Goal: Information Seeking & Learning: Learn about a topic

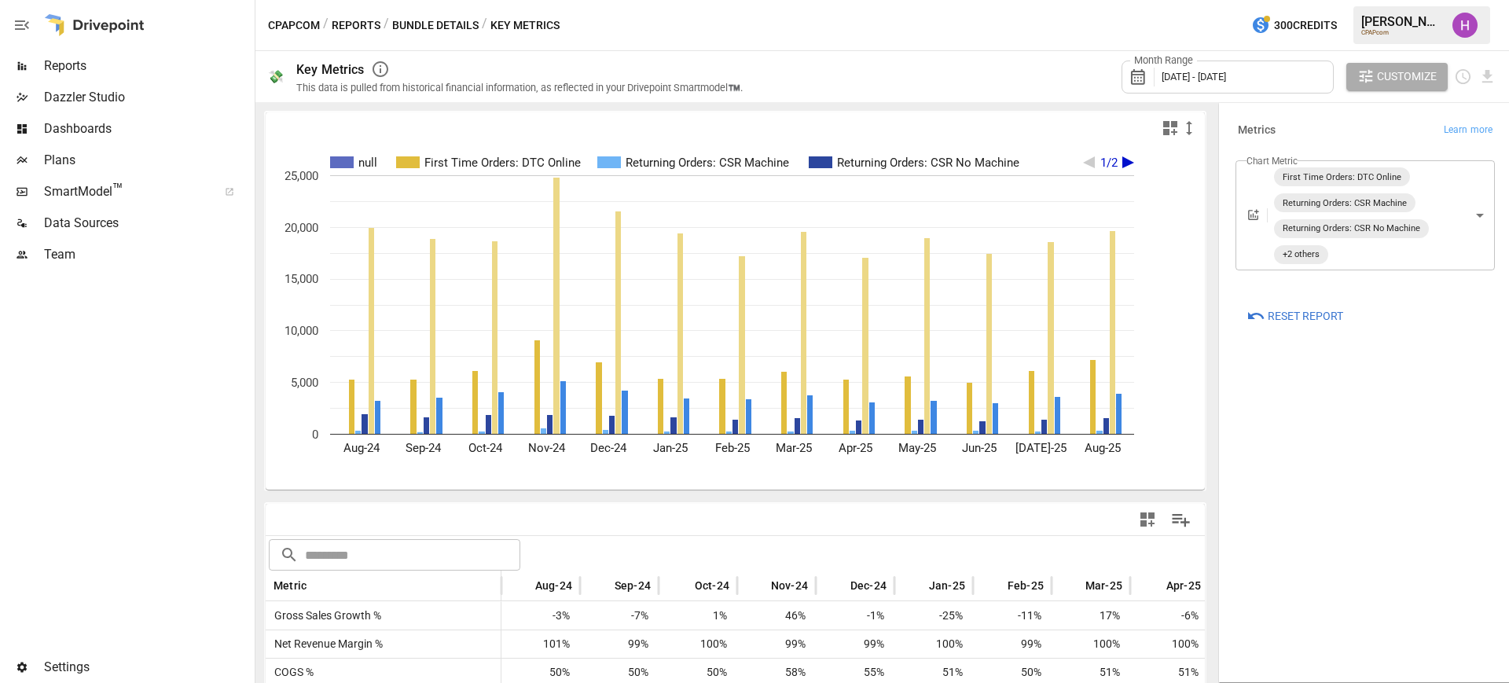
click at [1451, 0] on body "Reports Dazzler Studio Dashboards Plans SmartModel ™ Data Sources Team Settings…" at bounding box center [754, 0] width 1509 height 0
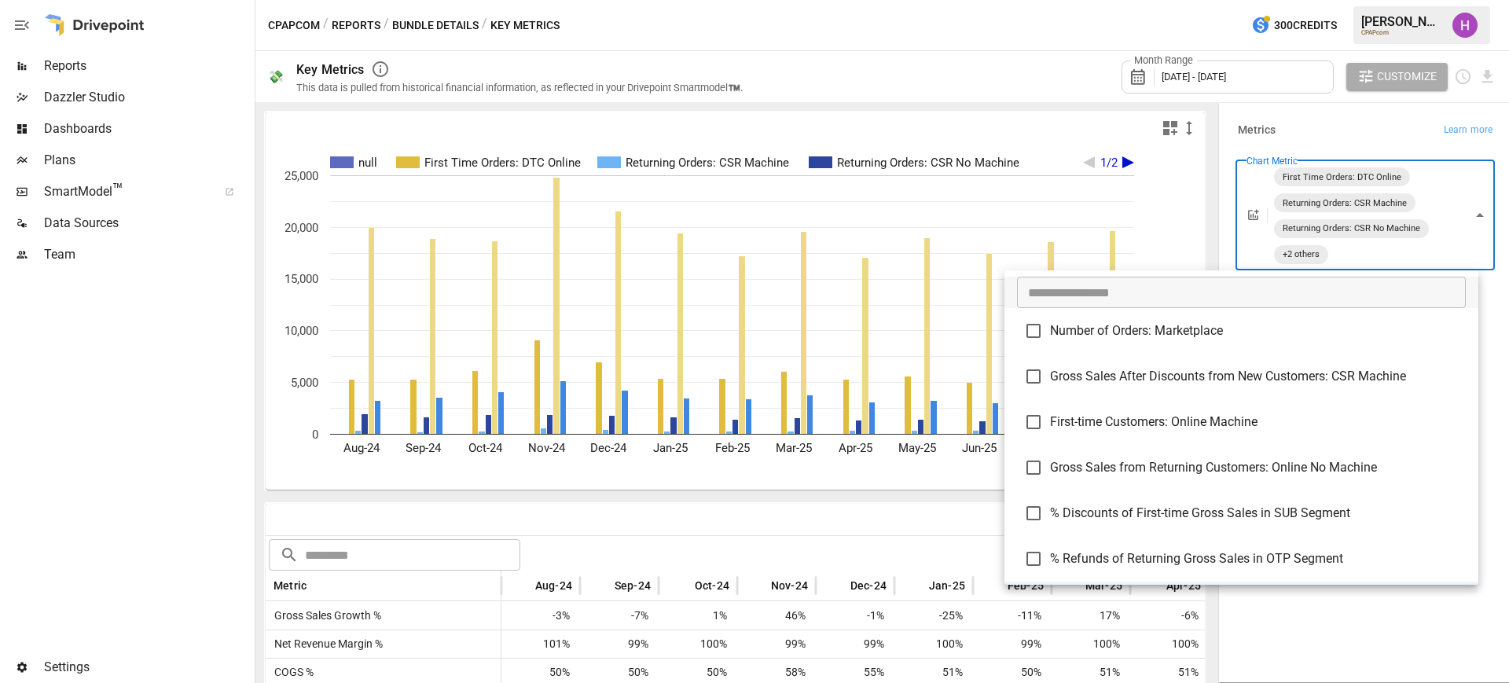
scroll to position [1818, 0]
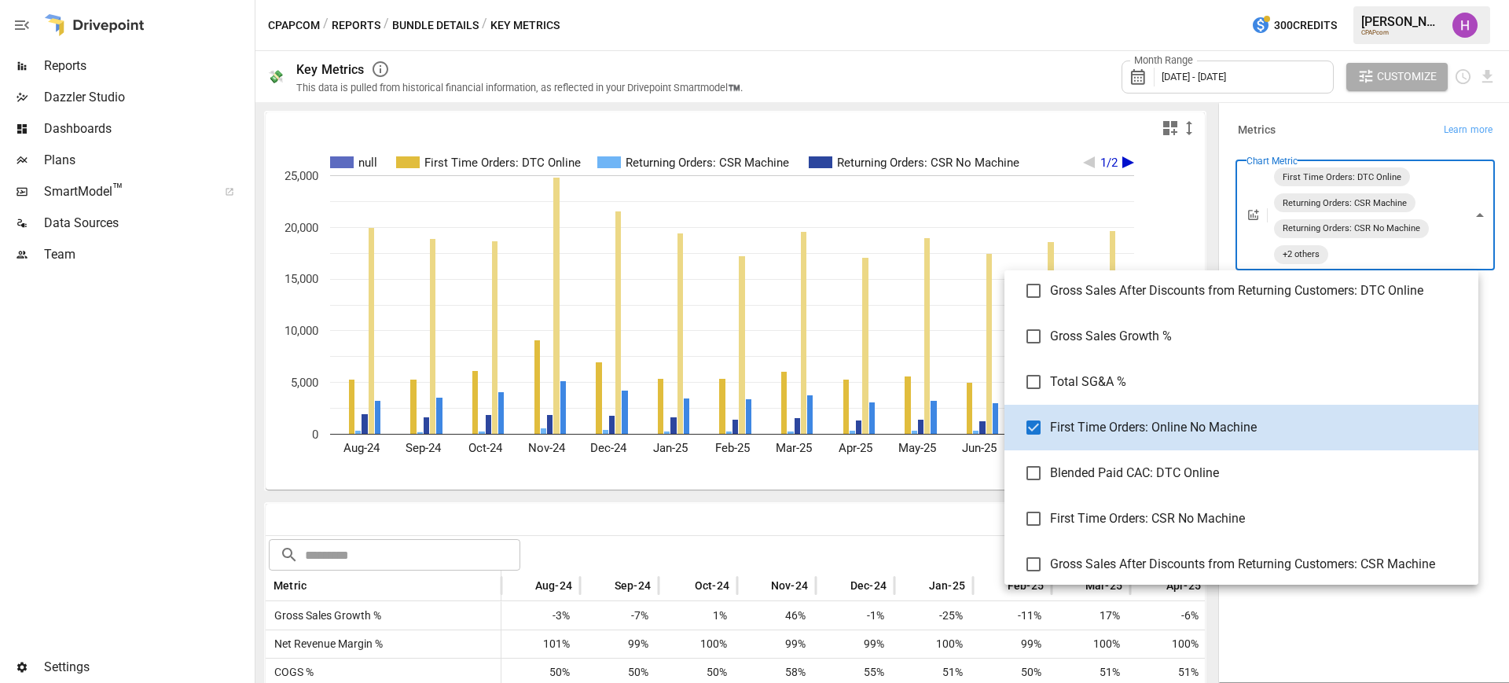
click at [964, 32] on div at bounding box center [754, 341] width 1509 height 683
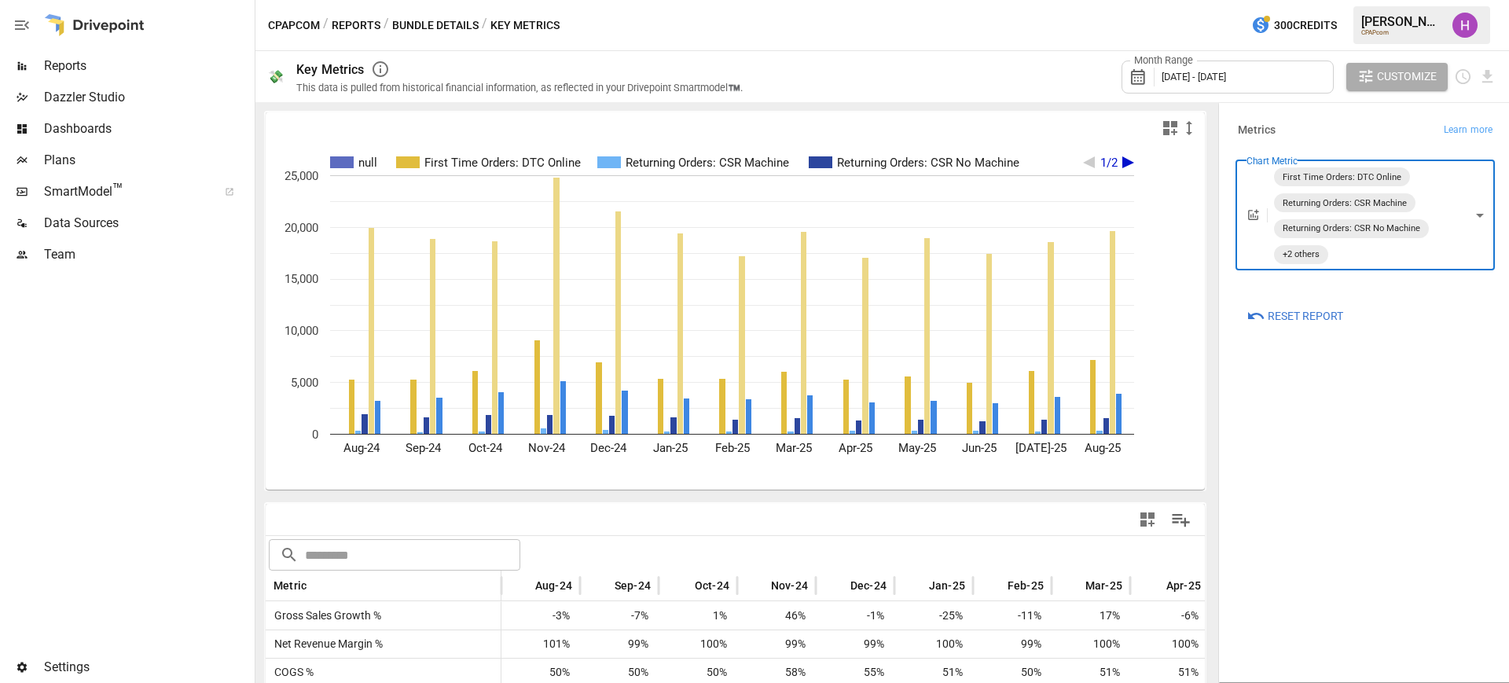
click at [1472, 0] on body "Reports Dazzler Studio Dashboards Plans SmartModel ™ Data Sources Team Settings…" at bounding box center [754, 0] width 1509 height 0
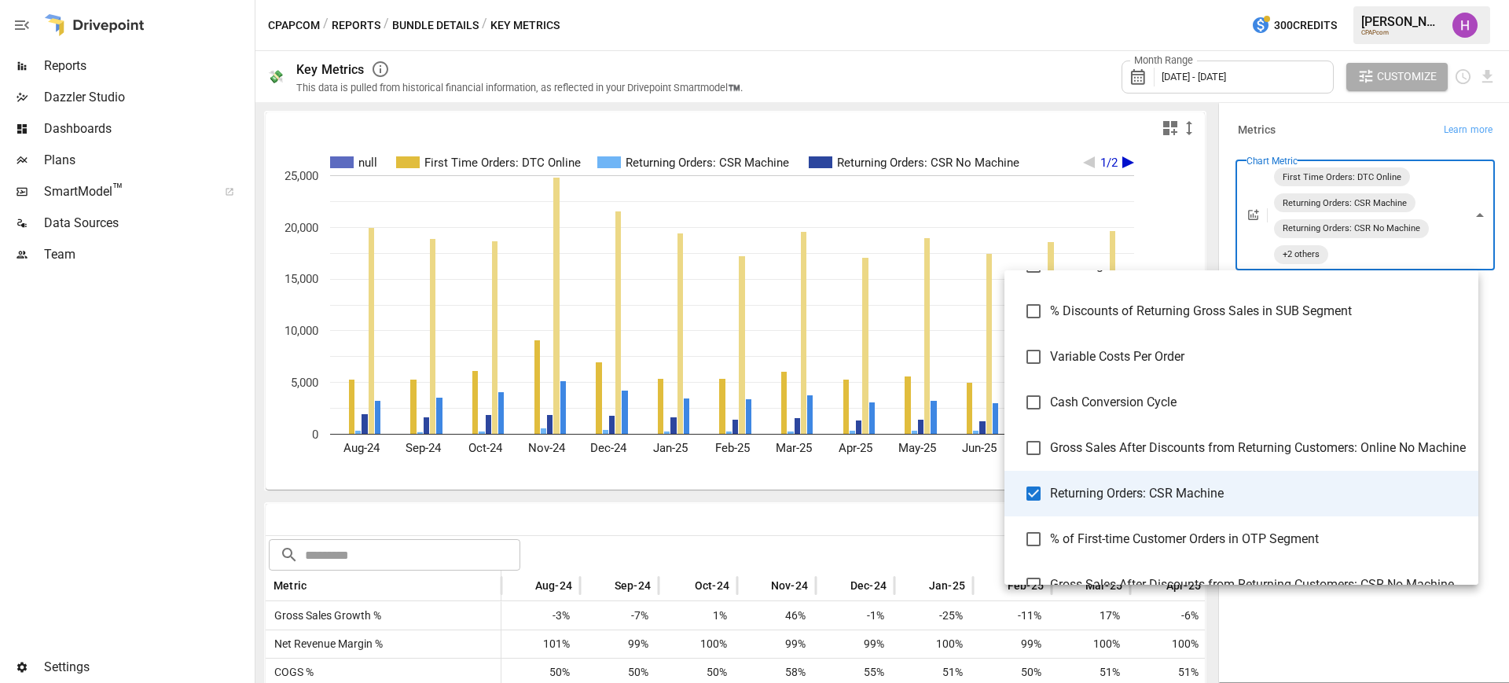
scroll to position [873, 0]
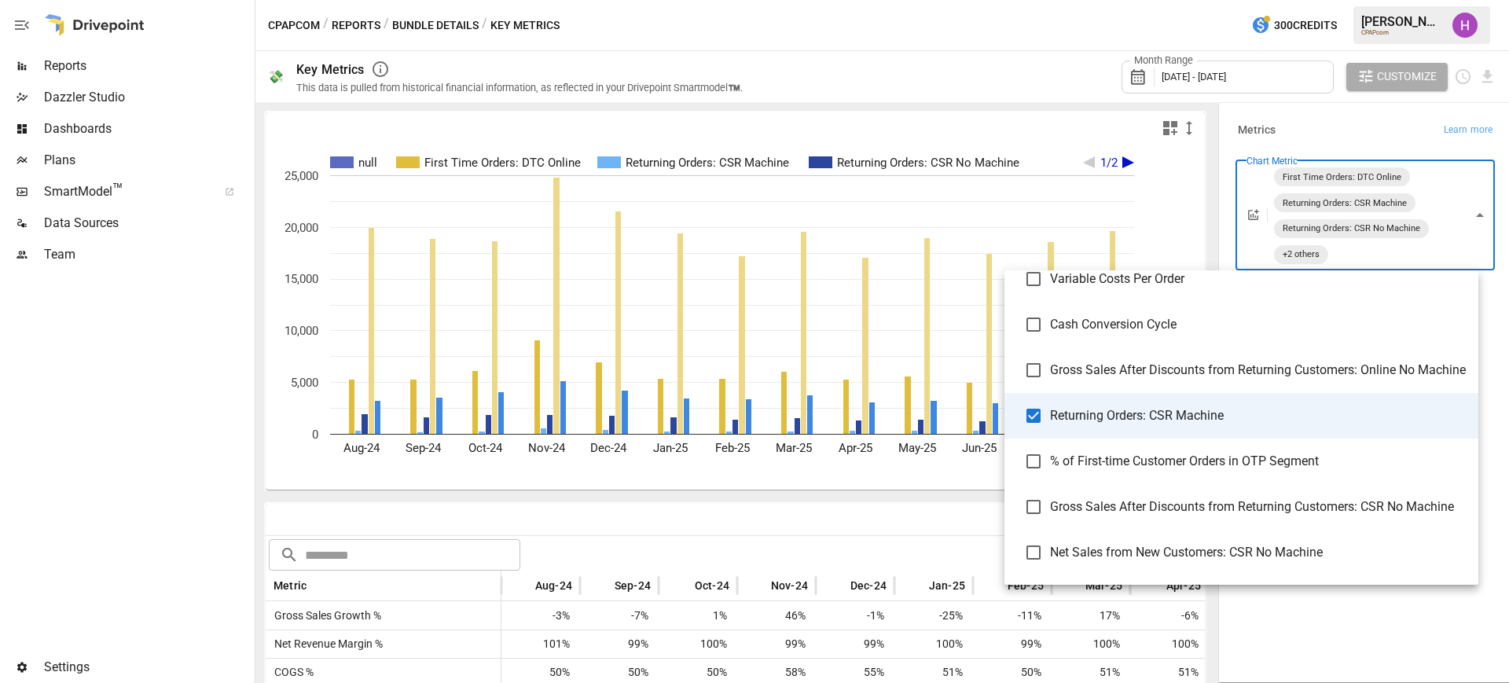
click at [932, 37] on div at bounding box center [754, 341] width 1509 height 683
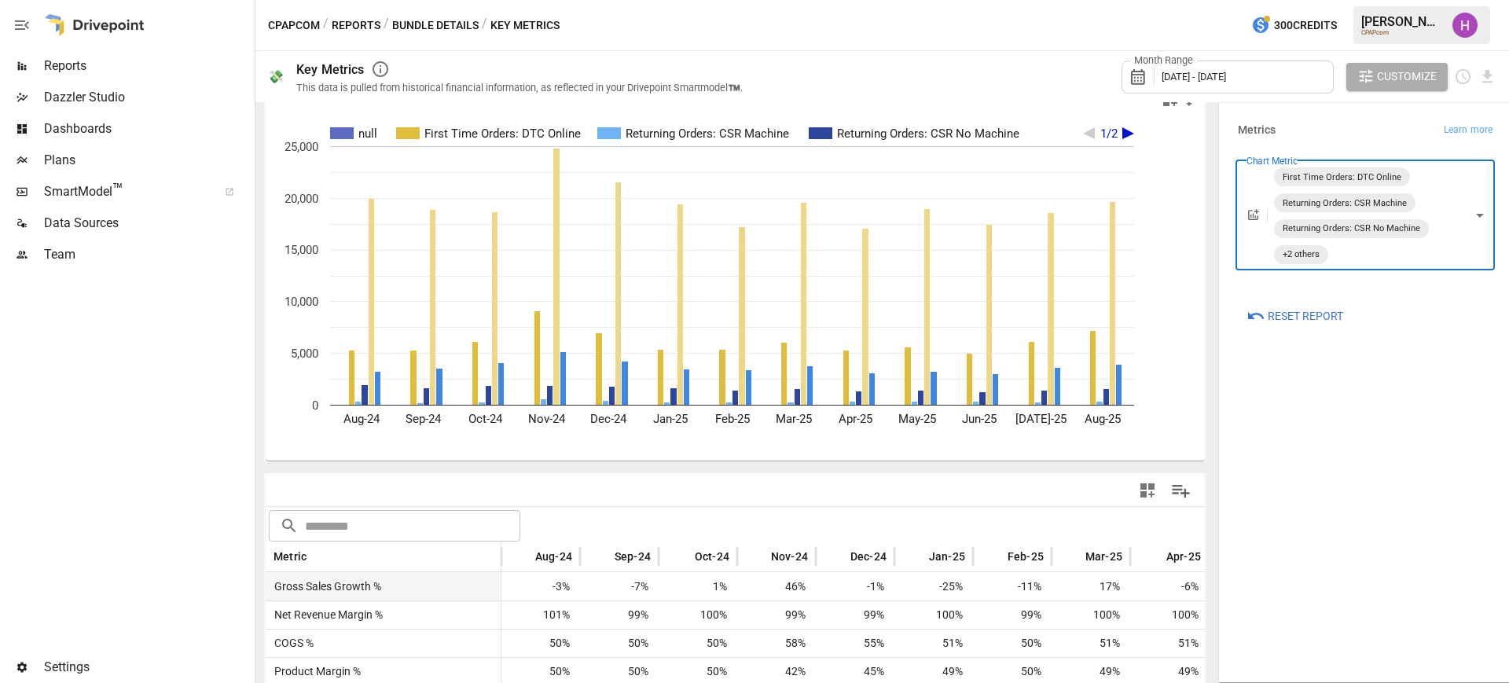
scroll to position [0, 0]
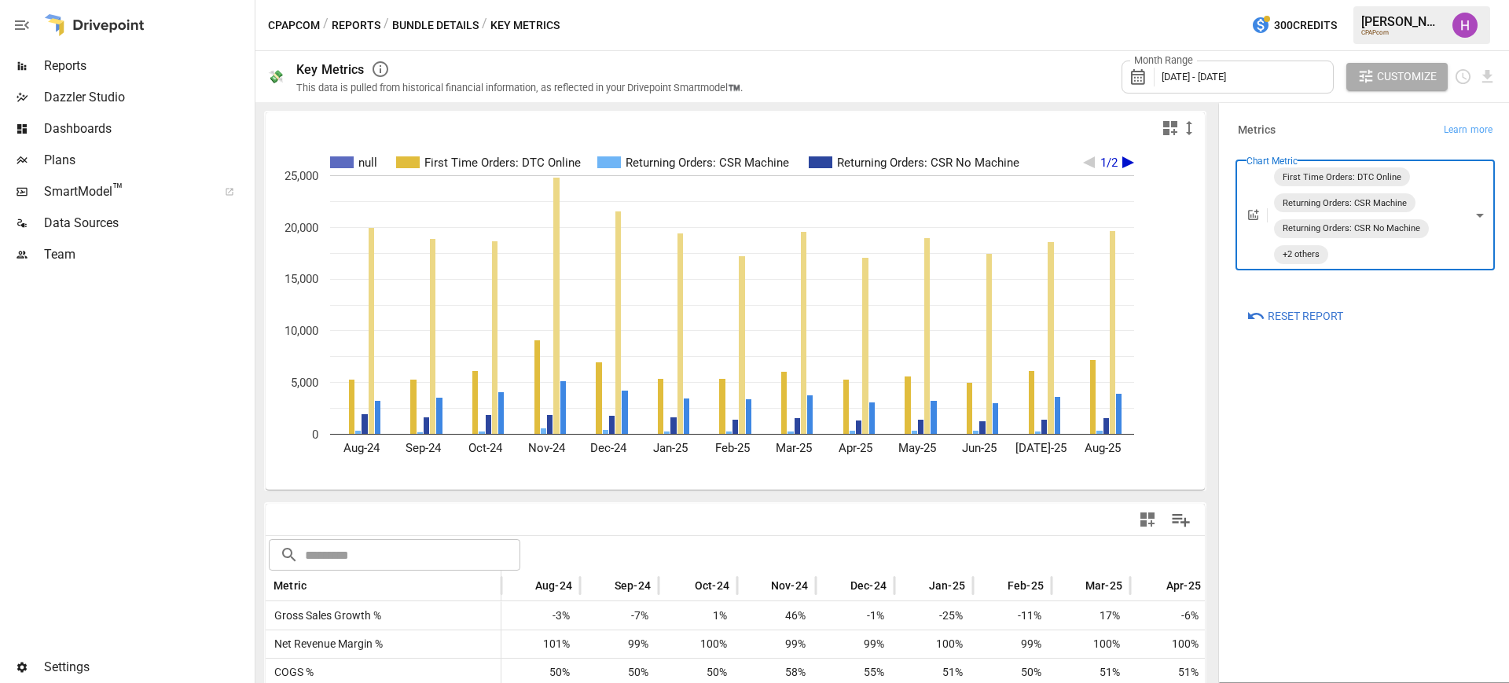
click at [1468, 0] on body "Reports Dazzler Studio Dashboards Plans SmartModel ™ Data Sources Team Settings…" at bounding box center [754, 0] width 1509 height 0
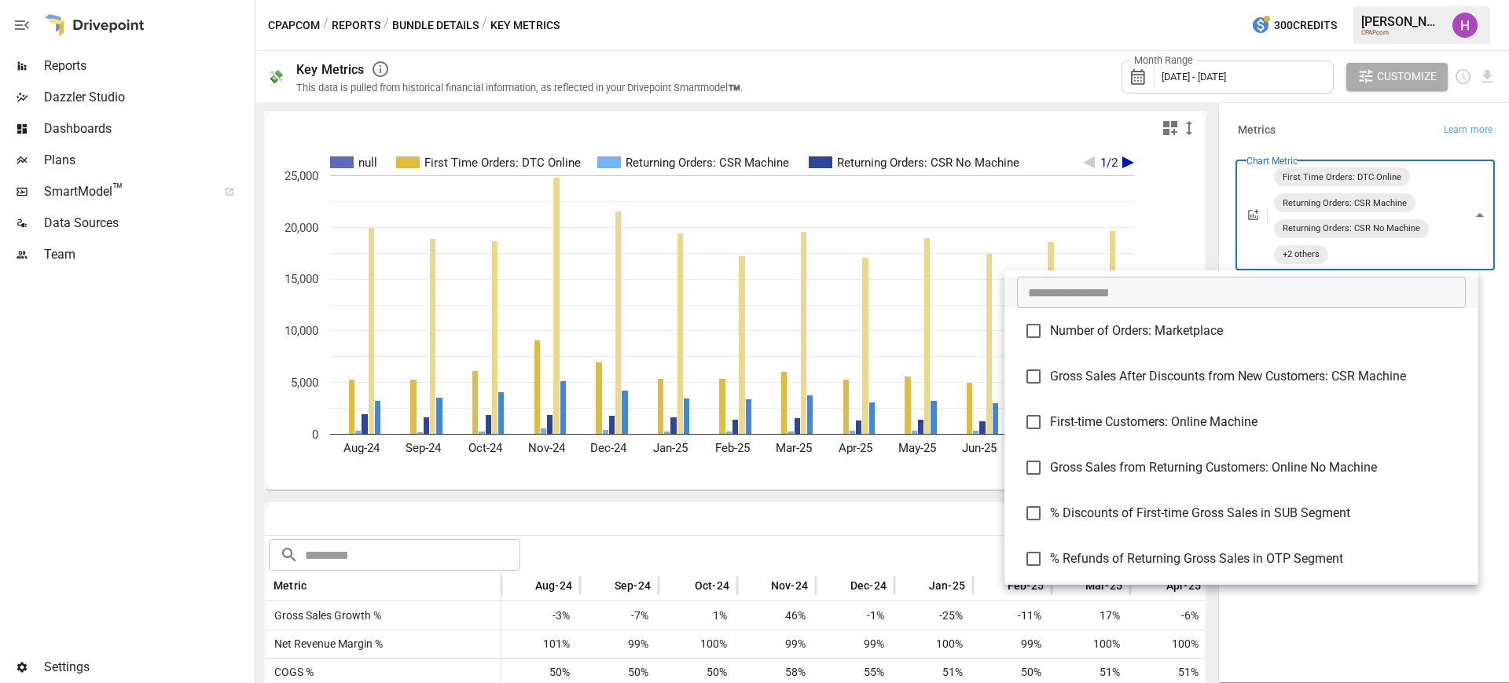
scroll to position [1818, 0]
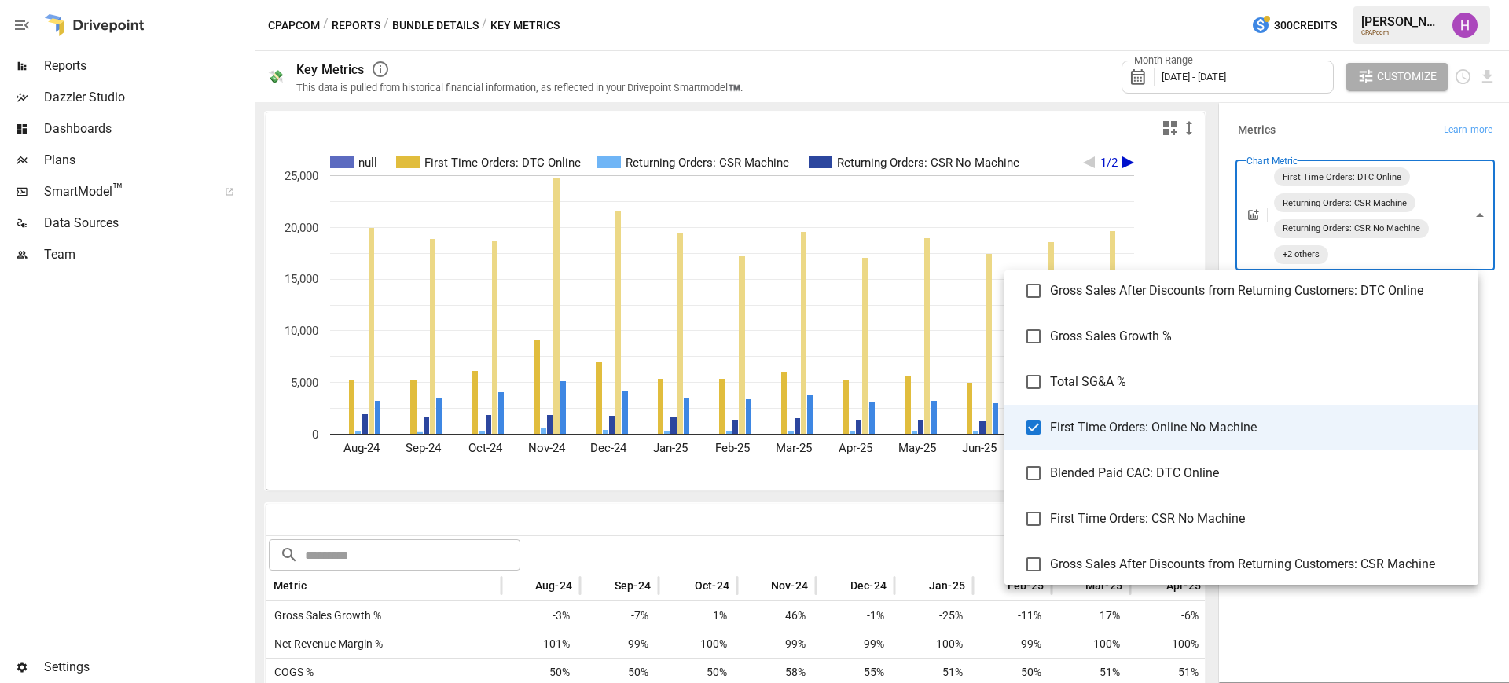
click at [66, 60] on div at bounding box center [754, 341] width 1509 height 683
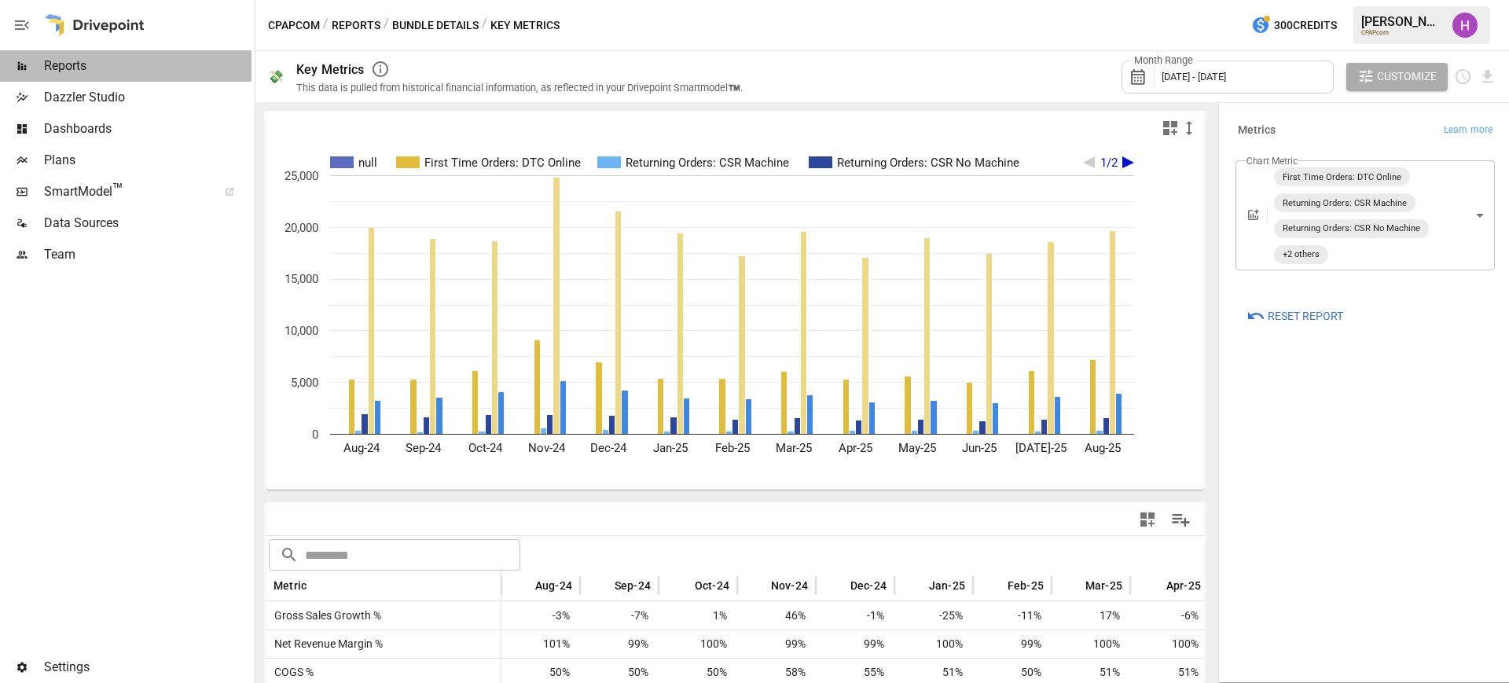
click at [68, 64] on span "Reports" at bounding box center [148, 66] width 208 height 19
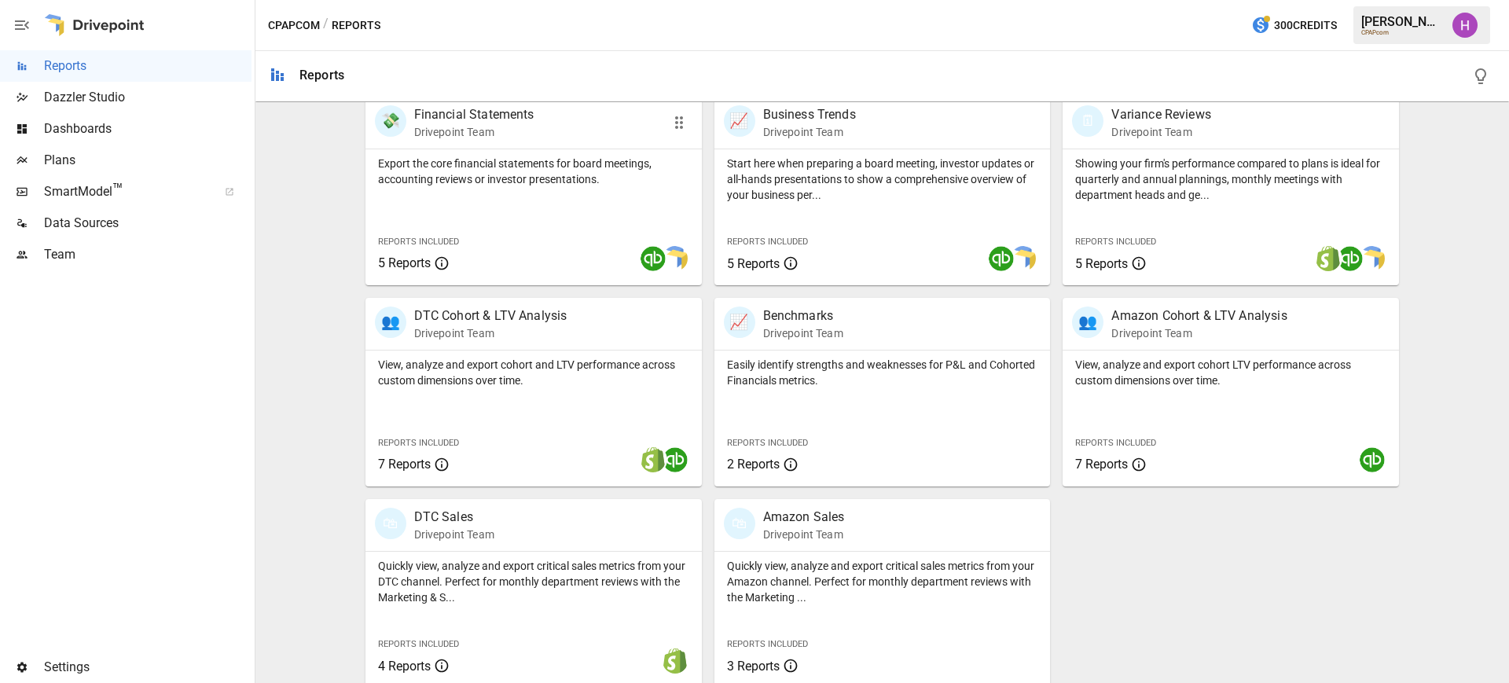
scroll to position [334, 0]
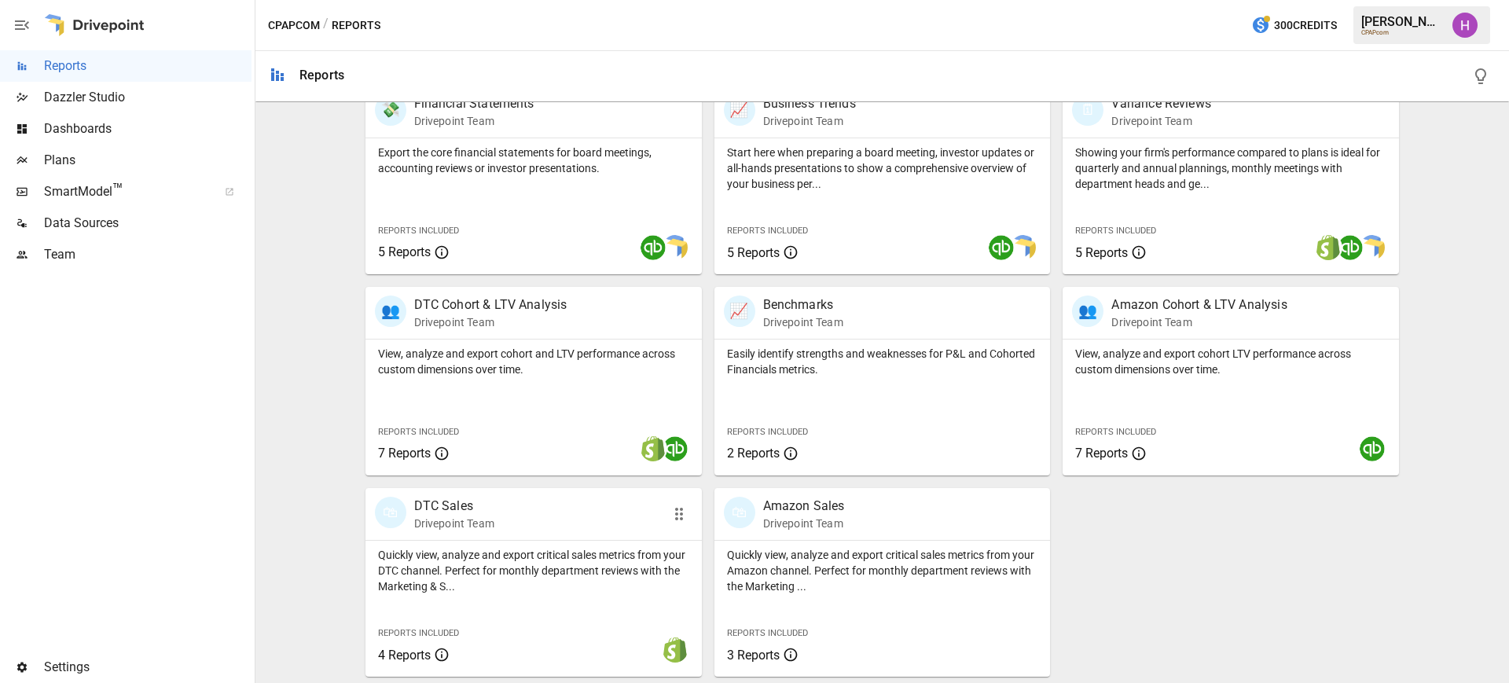
click at [464, 511] on p "DTC Sales" at bounding box center [454, 506] width 80 height 19
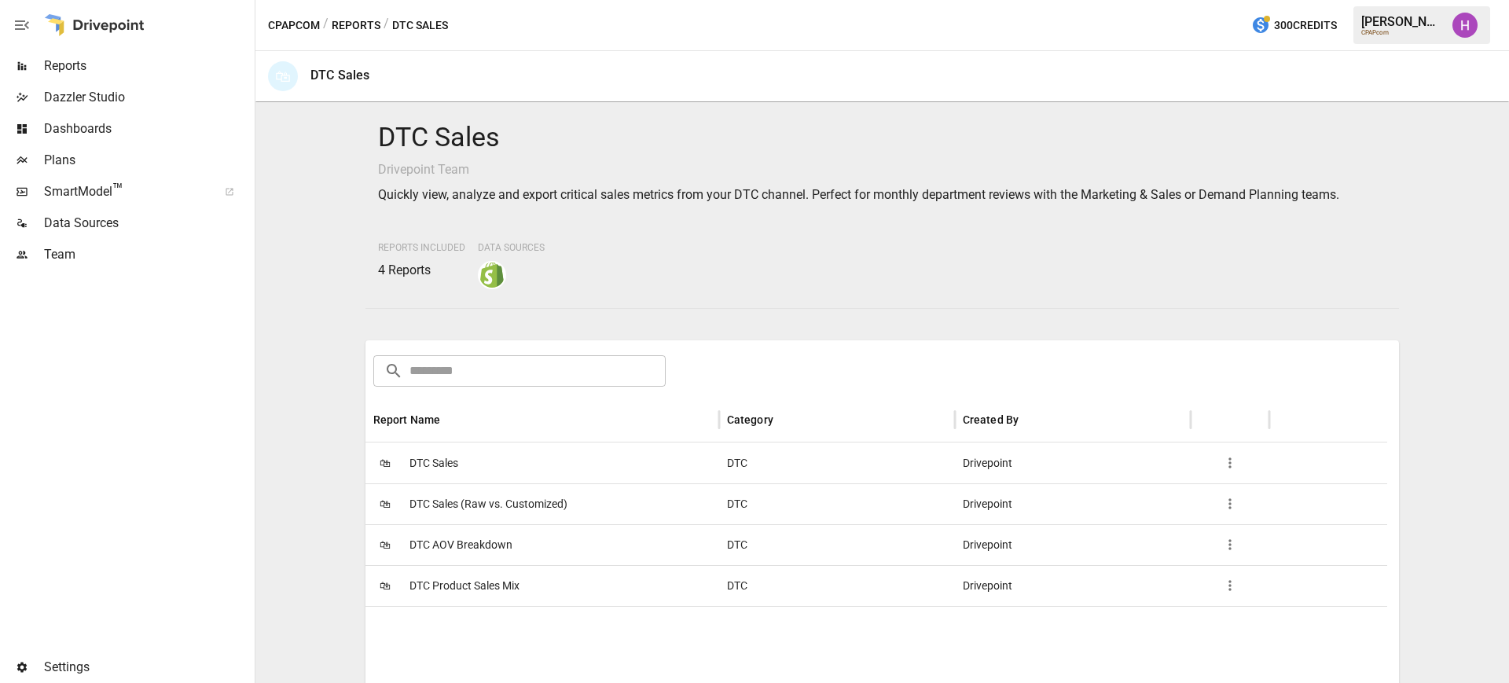
click at [458, 452] on div "🛍 DTC Sales" at bounding box center [543, 463] width 354 height 41
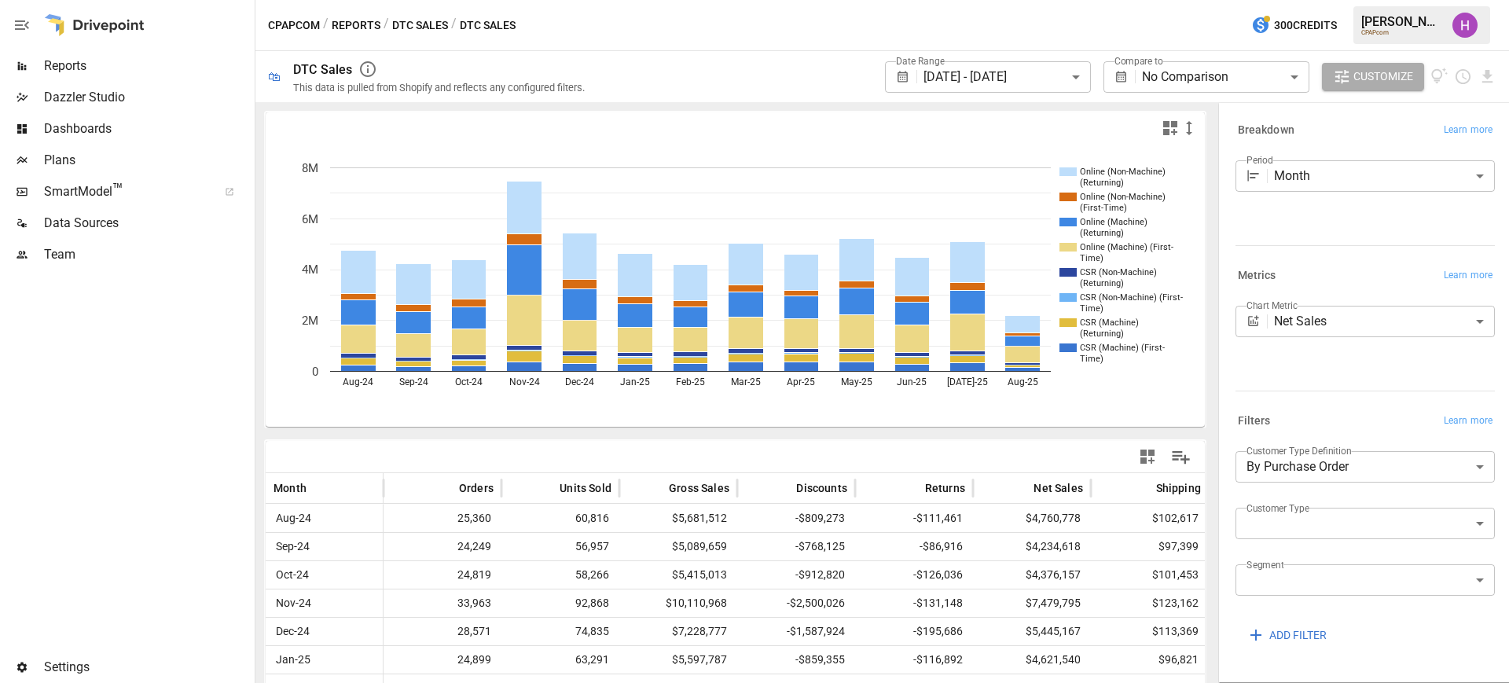
drag, startPoint x: 651, startPoint y: 20, endPoint x: 638, endPoint y: 11, distance: 15.7
click at [651, 19] on div "CPAPcom / Reports / DTC Sales / DTC Sales 300 Credits [PERSON_NAME] CPAPcom" at bounding box center [883, 25] width 1254 height 50
click at [623, 22] on div "CPAPcom / Reports / DTC Sales / DTC Sales 300 Credits [PERSON_NAME] CPAPcom" at bounding box center [883, 25] width 1254 height 50
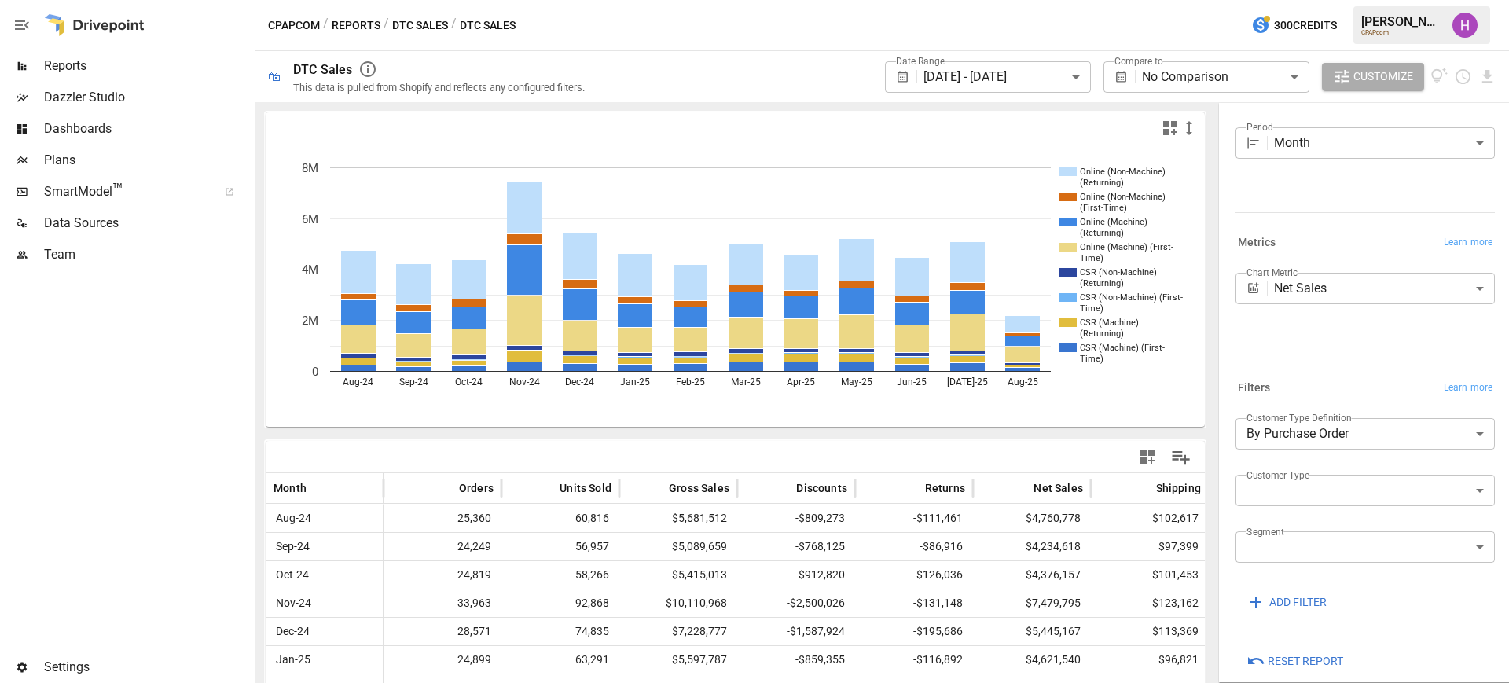
scroll to position [51, 0]
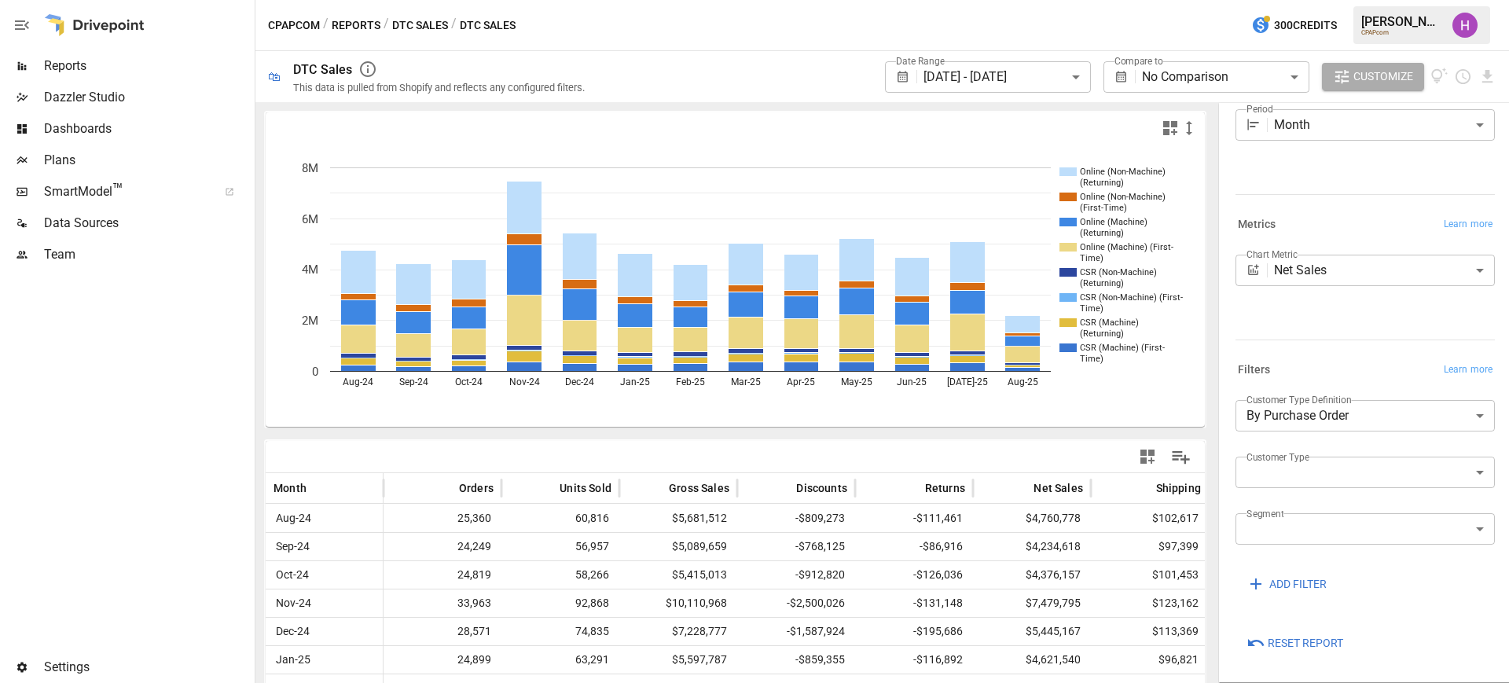
click at [1462, 0] on body "**********" at bounding box center [754, 0] width 1509 height 0
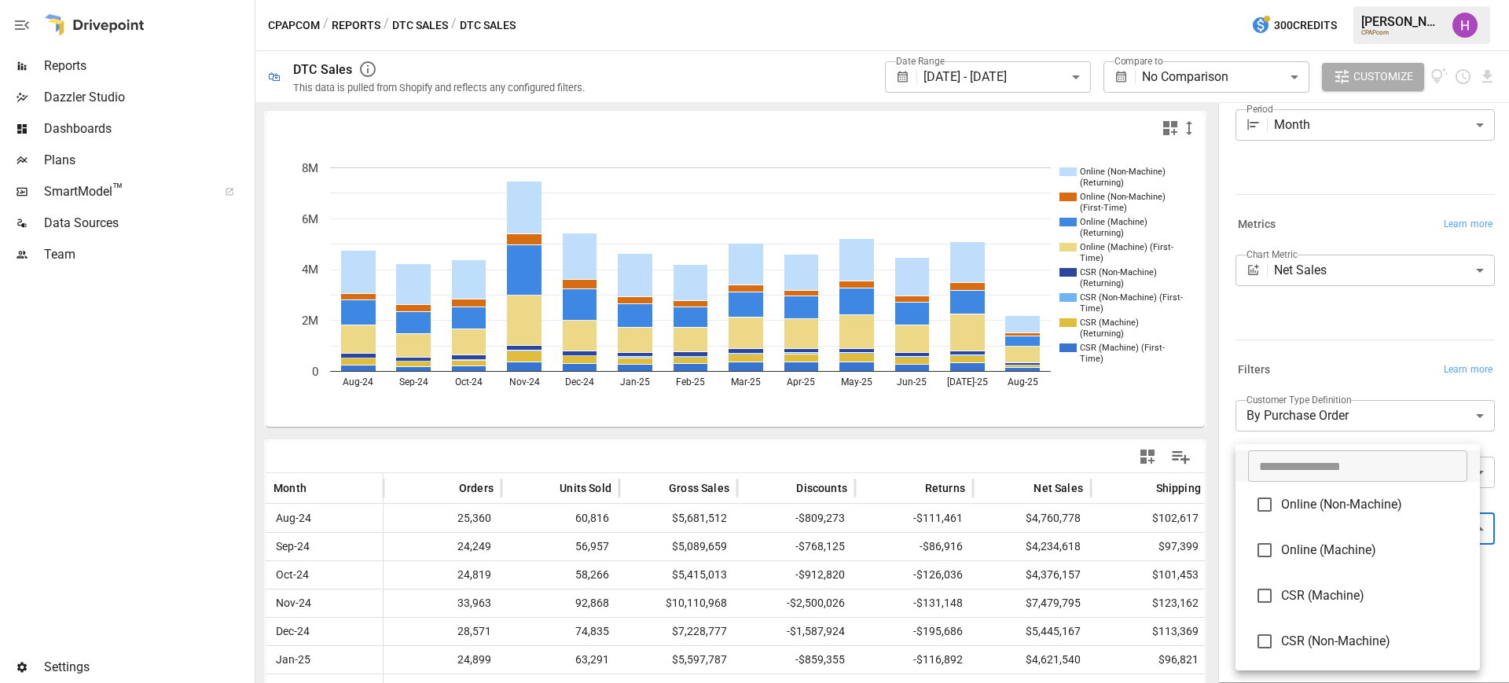
click at [1492, 550] on div at bounding box center [754, 341] width 1509 height 683
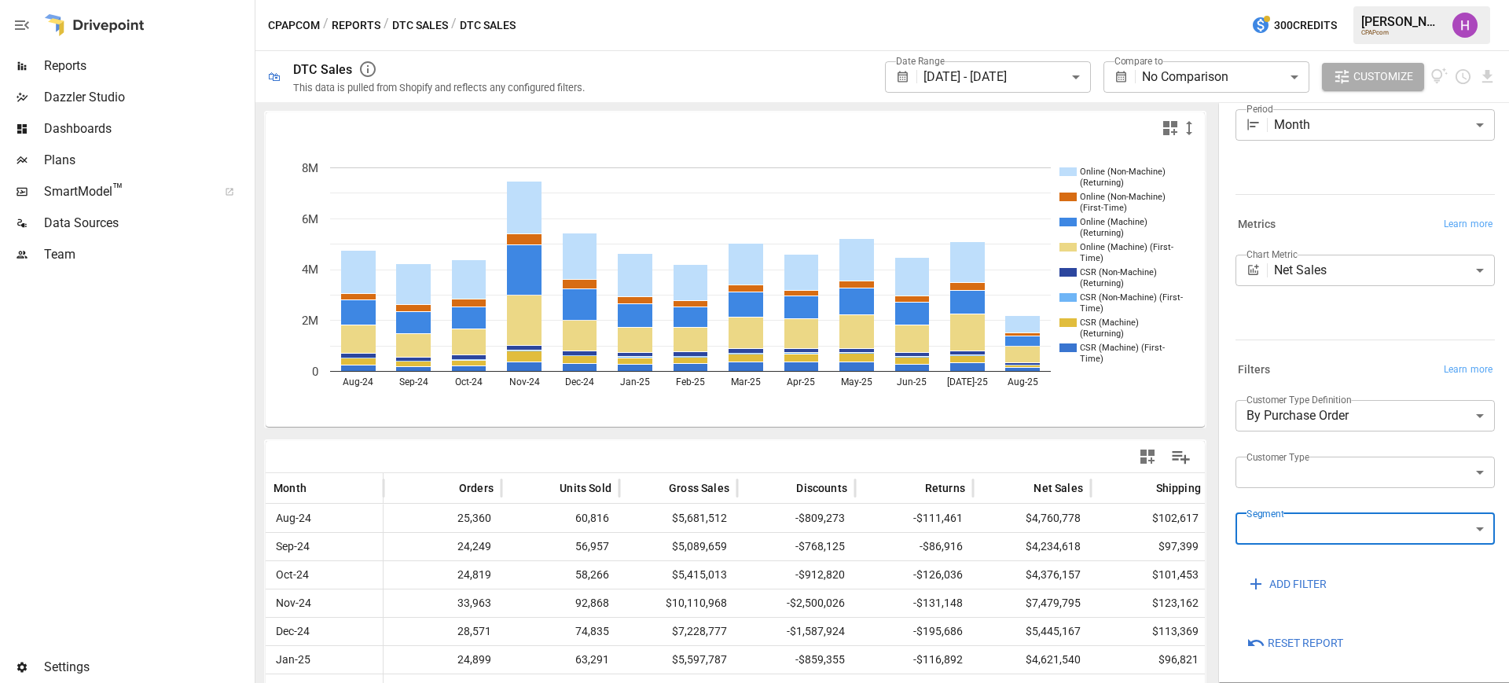
click at [412, 24] on button "DTC Sales" at bounding box center [420, 26] width 56 height 20
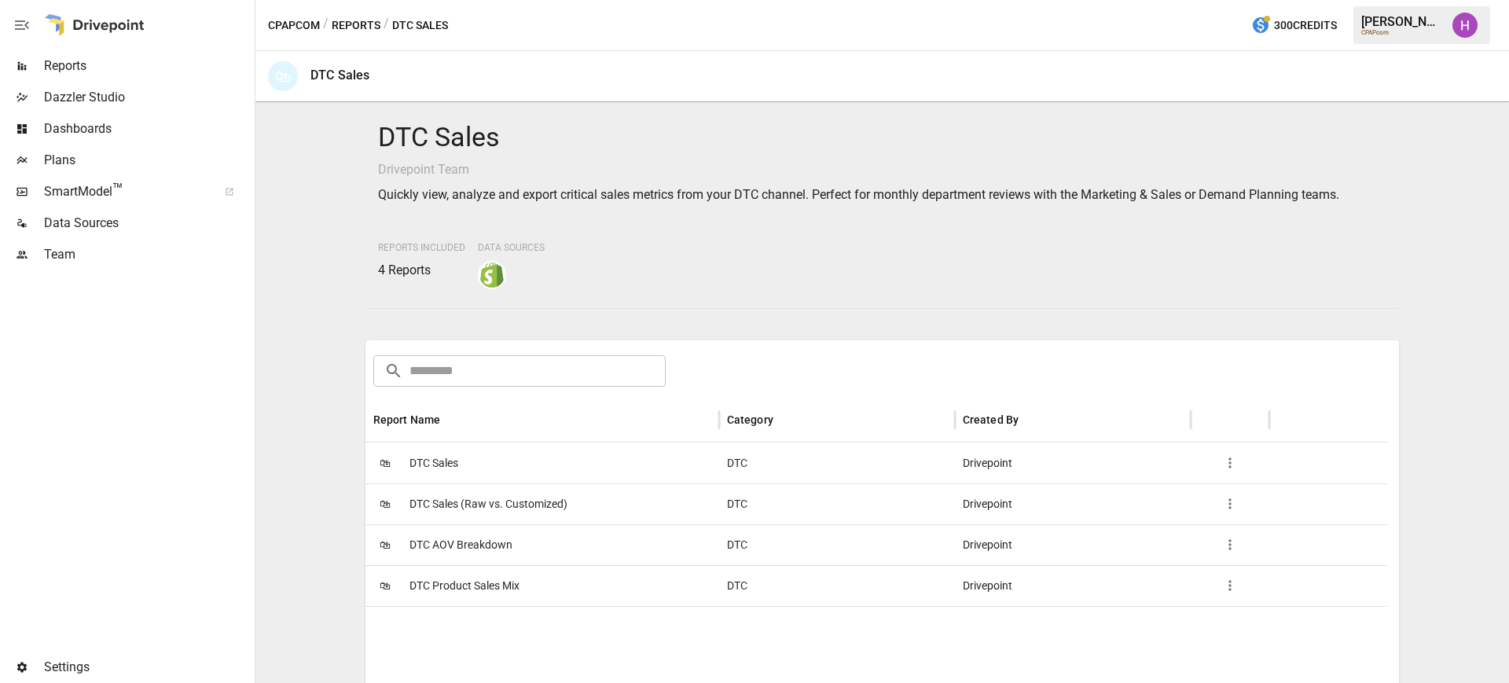
click at [459, 572] on span "DTC Product Sales Mix" at bounding box center [465, 586] width 110 height 40
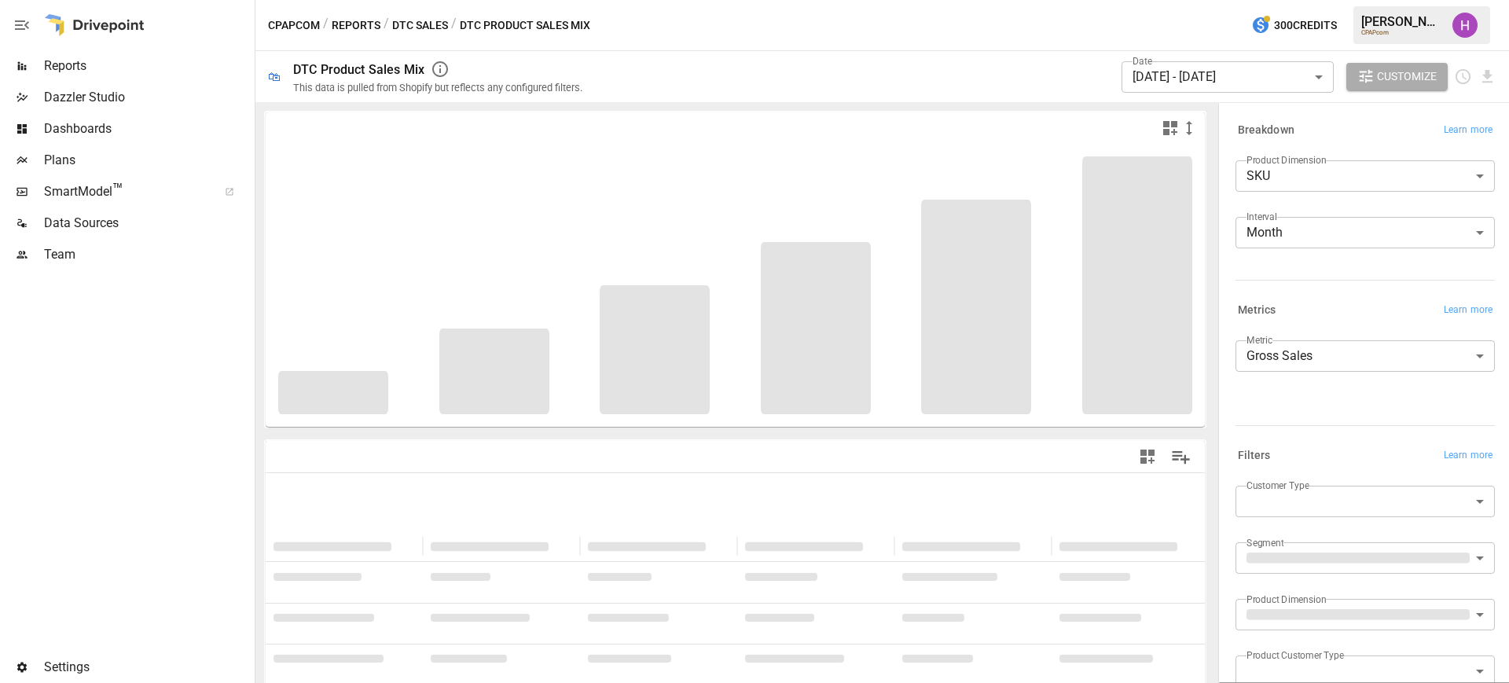
scroll to position [90, 0]
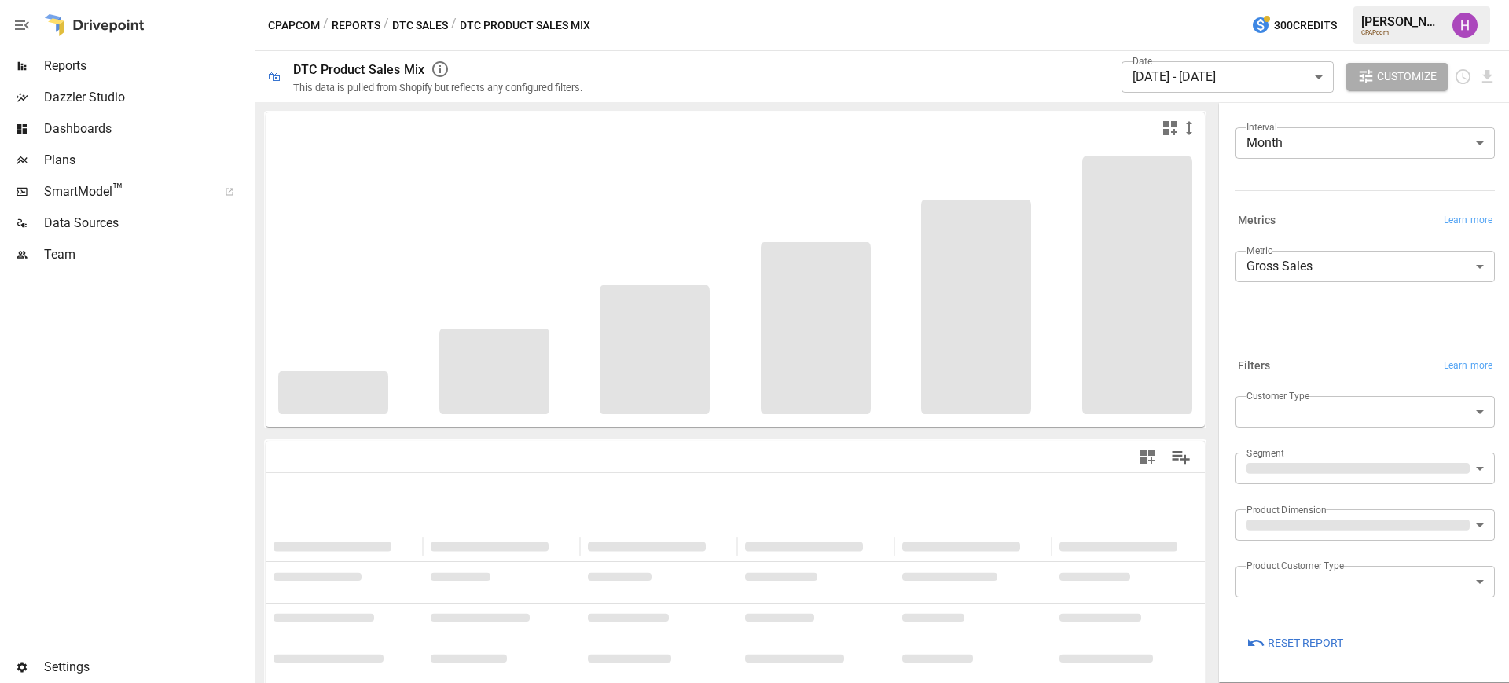
click at [1486, 466] on div "**********" at bounding box center [1362, 346] width 291 height 671
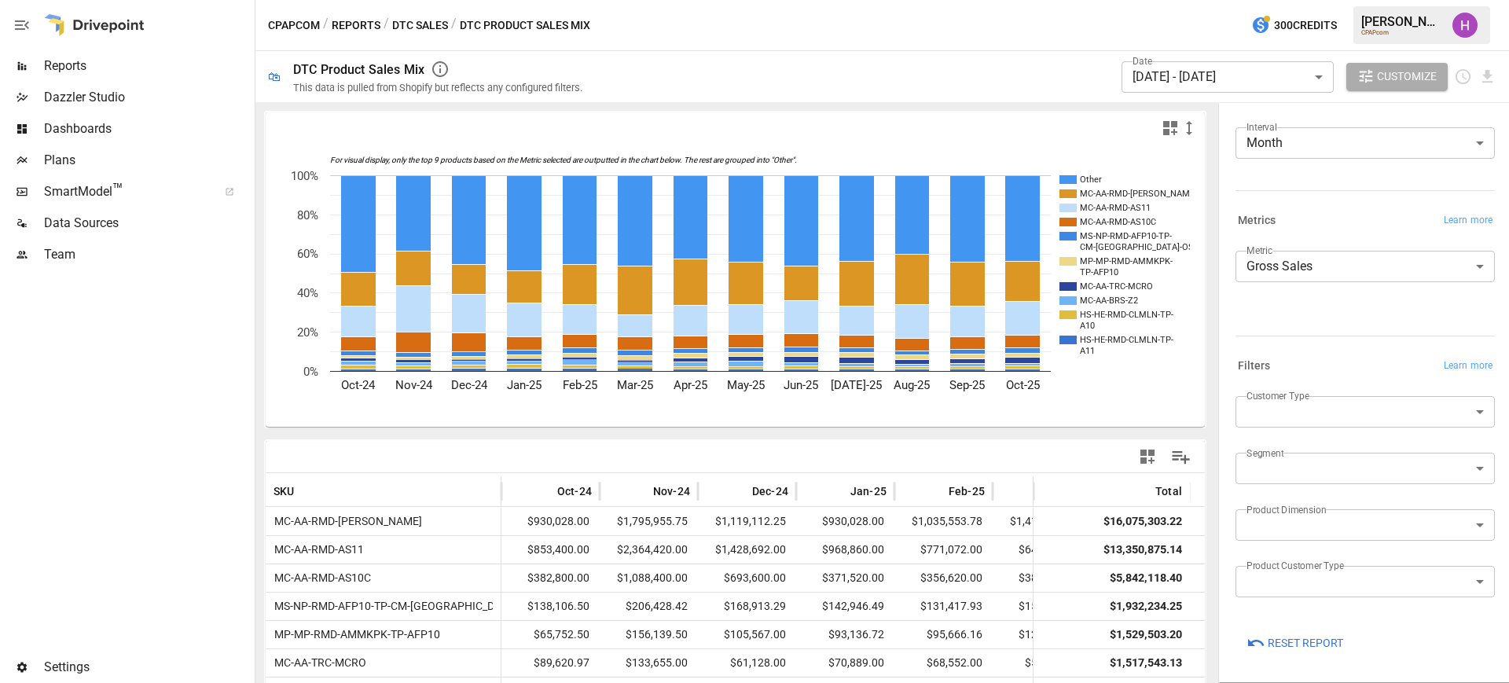
click at [1414, 0] on body "Reports Dazzler Studio Dashboards Plans SmartModel ™ Data Sources Team Settings…" at bounding box center [754, 0] width 1509 height 0
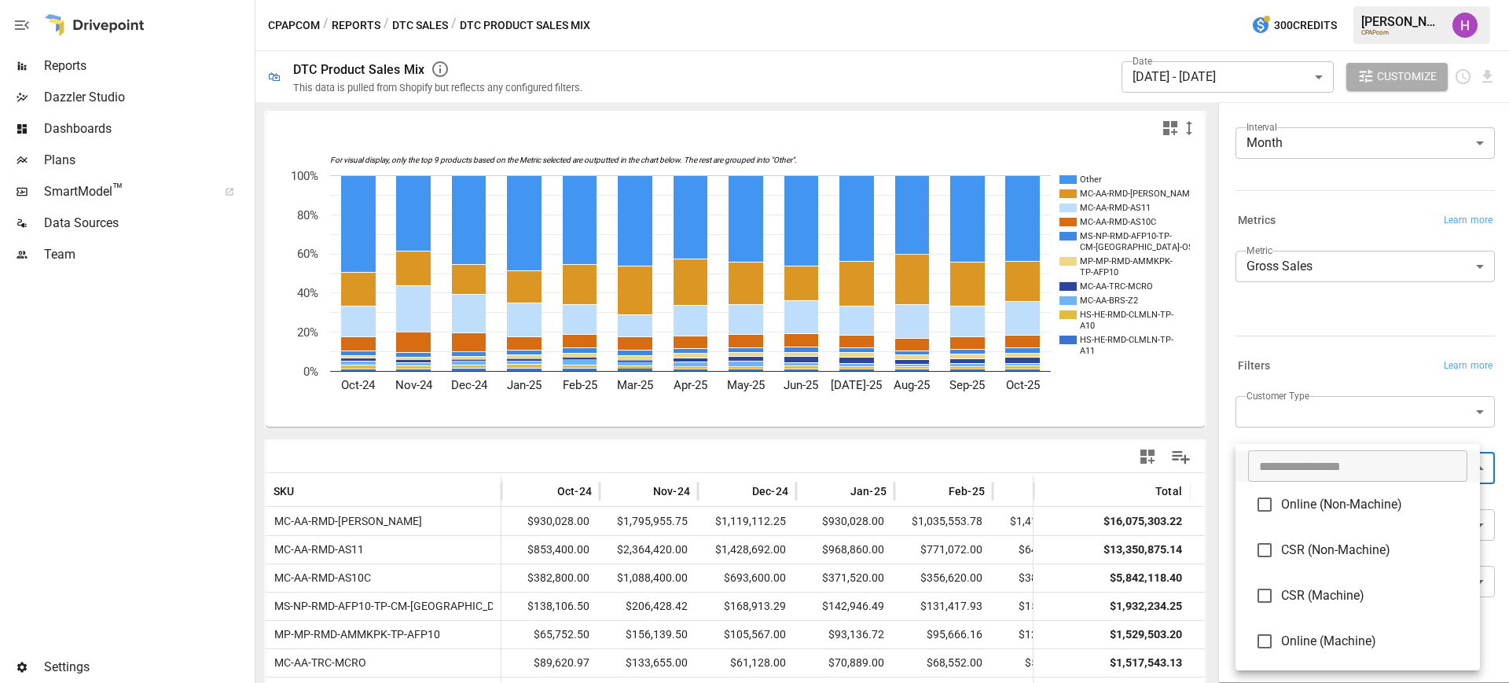
click at [1487, 468] on div at bounding box center [754, 341] width 1509 height 683
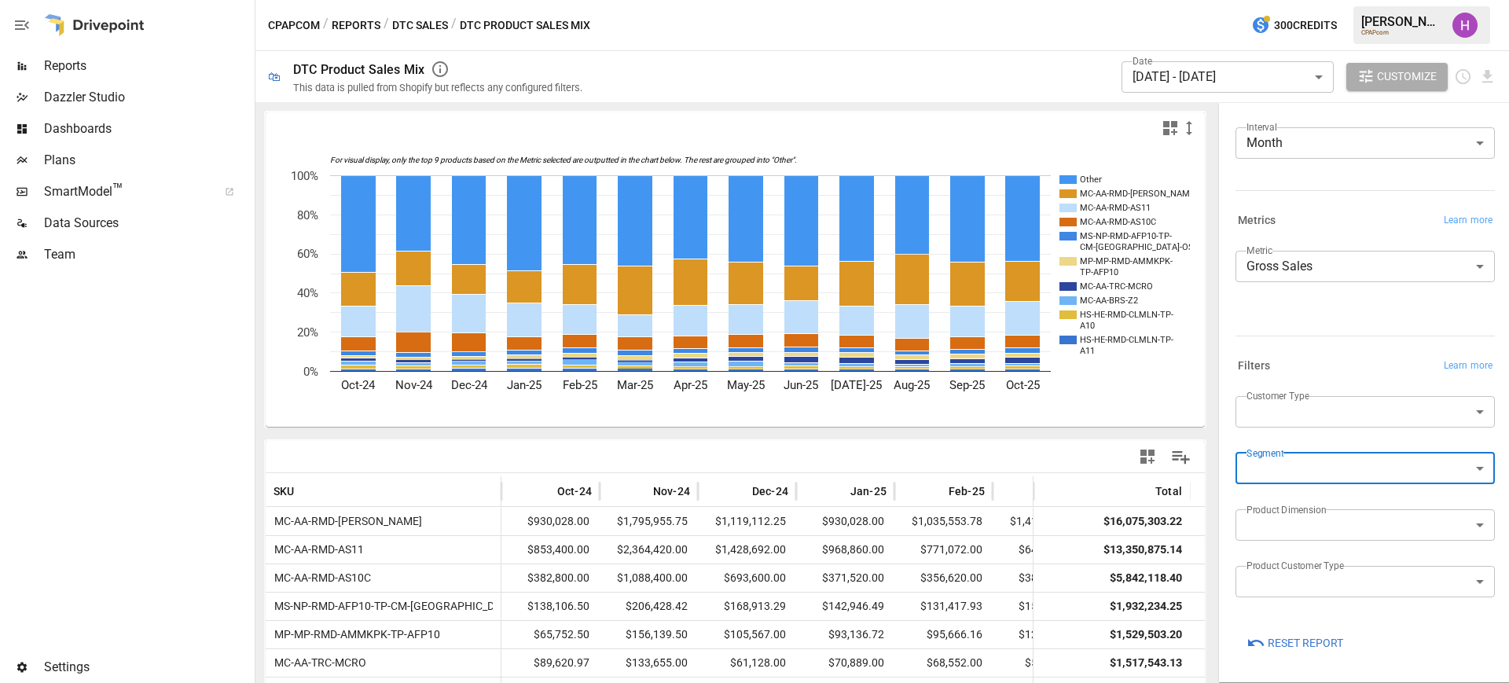
click at [1423, 0] on body "Reports Dazzler Studio Dashboards Plans SmartModel ™ Data Sources Team Settings…" at bounding box center [754, 0] width 1509 height 0
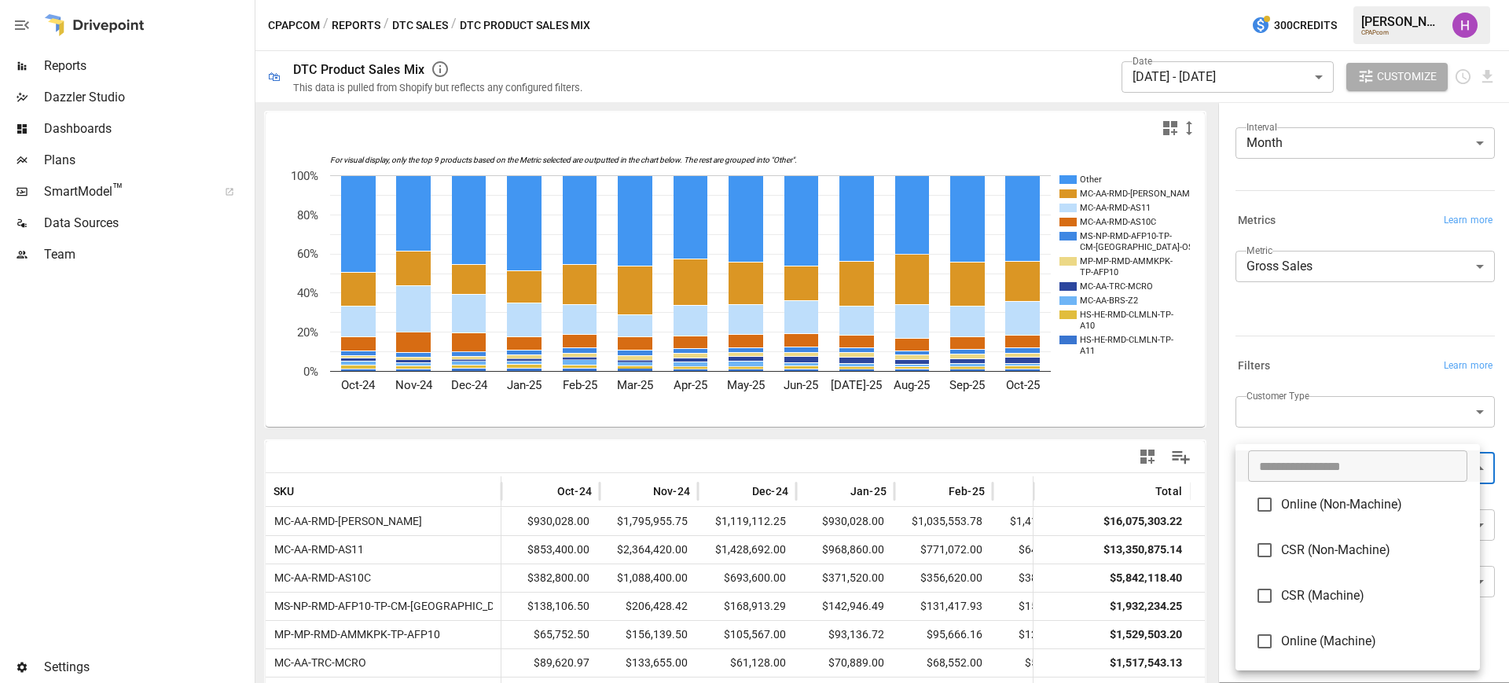
click at [1490, 461] on div at bounding box center [754, 341] width 1509 height 683
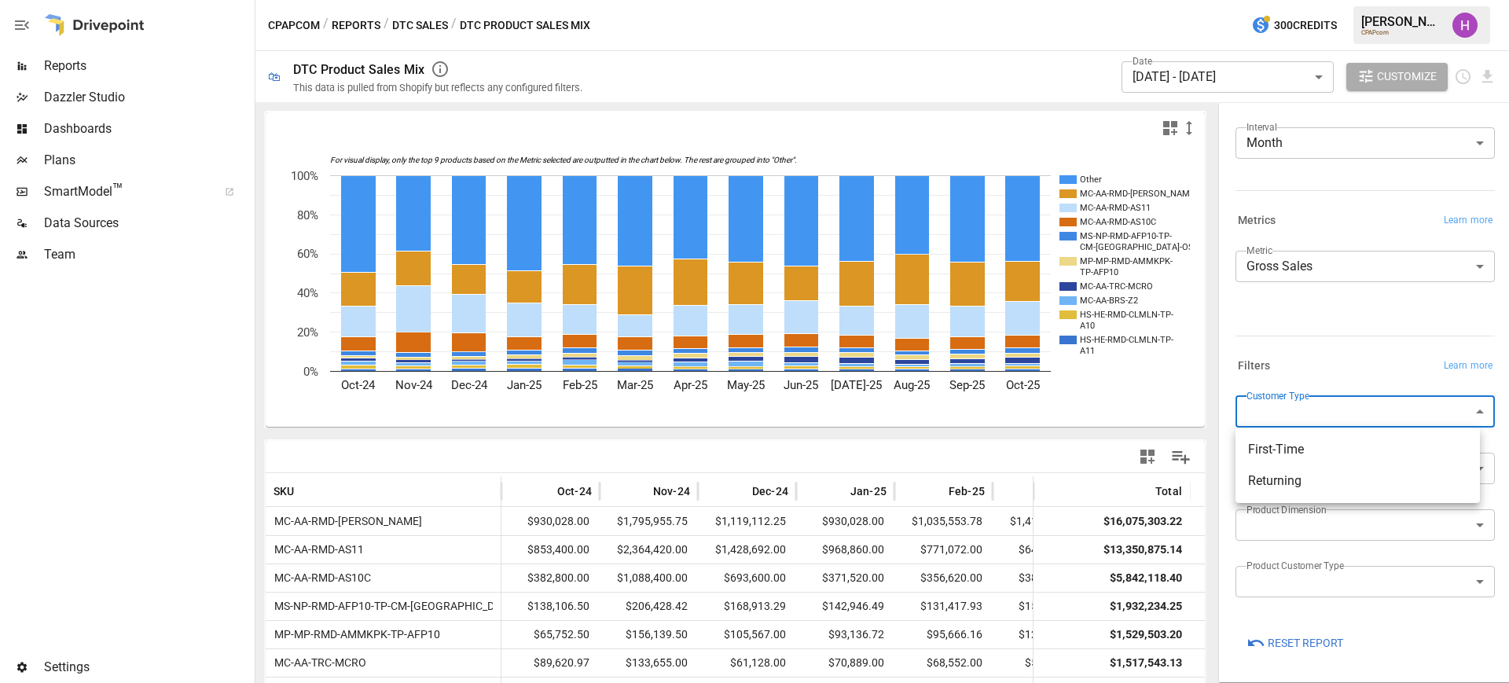
click at [1445, 0] on body "Reports Dazzler Studio Dashboards Plans SmartModel ™ Data Sources Team Settings…" at bounding box center [754, 0] width 1509 height 0
click at [1410, 458] on span "First-Time" at bounding box center [1357, 449] width 219 height 19
type input "**********"
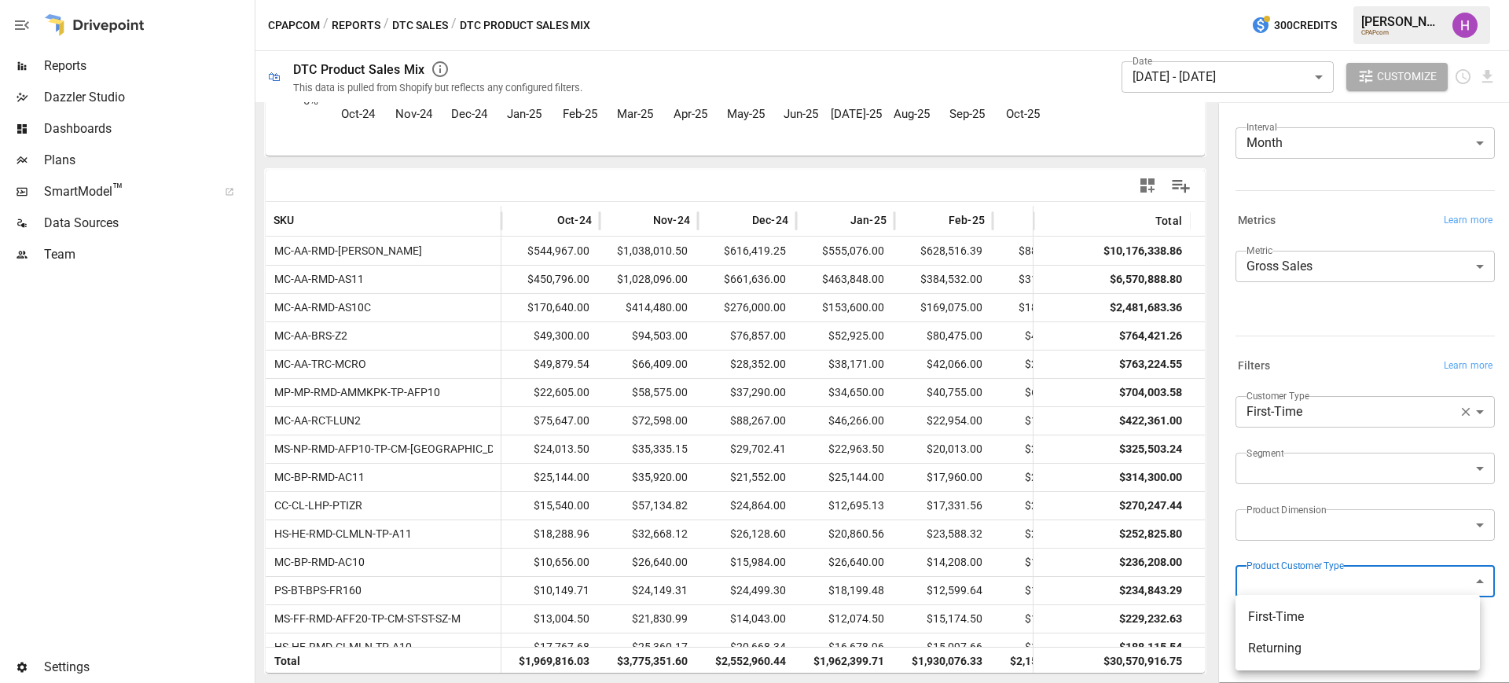
click at [1380, 0] on body "Reports Dazzler Studio Dashboards Plans SmartModel ™ Data Sources Team Settings…" at bounding box center [754, 0] width 1509 height 0
click at [1491, 557] on div at bounding box center [754, 341] width 1509 height 683
